Goal: Task Accomplishment & Management: Use online tool/utility

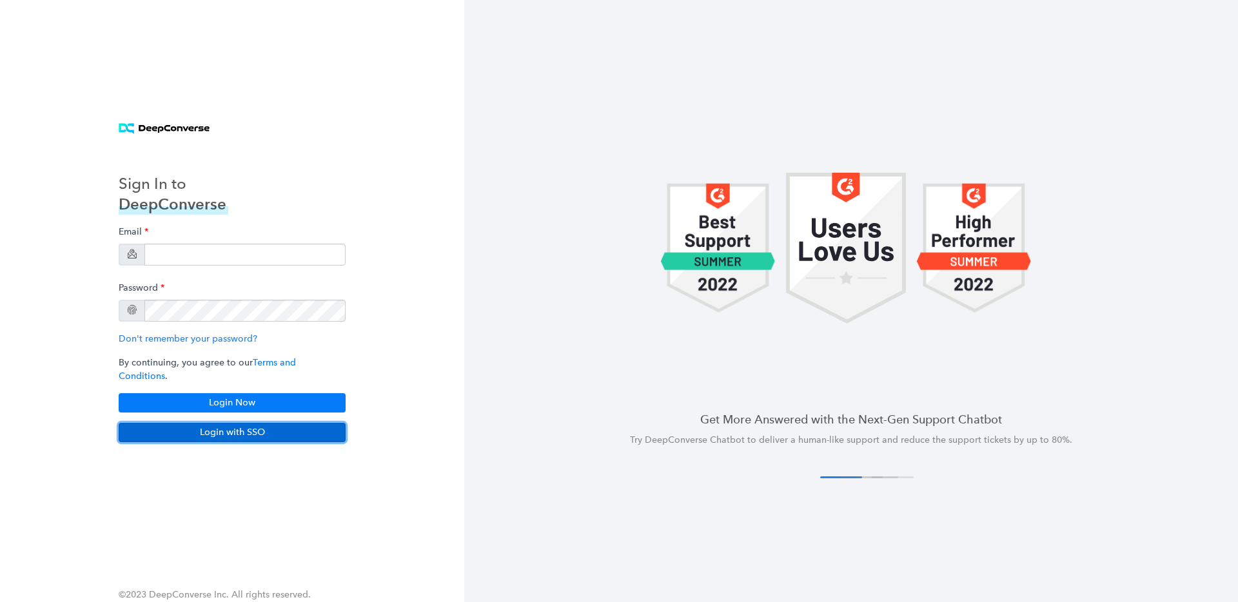
click at [255, 427] on button "Login with SSO" at bounding box center [232, 432] width 227 height 19
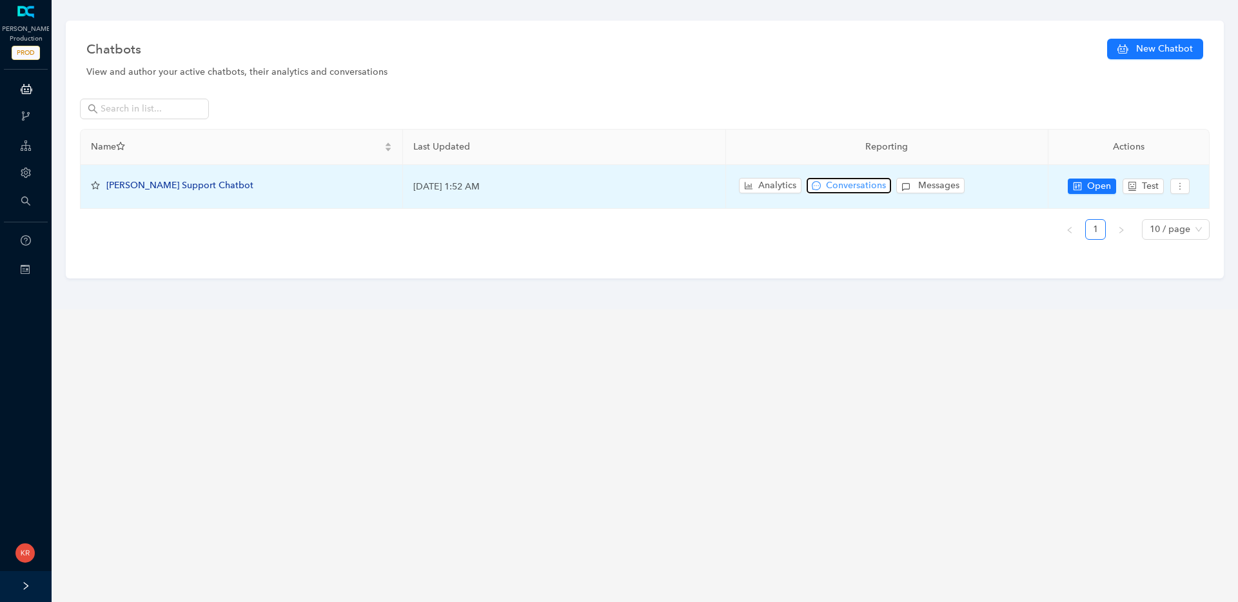
click at [838, 181] on span "Conversations" at bounding box center [856, 186] width 60 height 14
